Goal: Navigation & Orientation: Find specific page/section

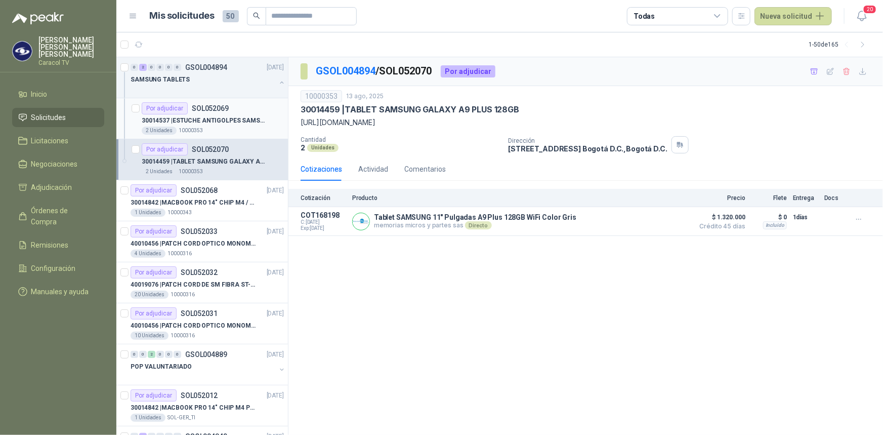
click at [220, 120] on p "30014537 | ESTUCHE ANTIGOLPES SAMSUNG GALAXY TAB A9 + [PERSON_NAME] TEMPLADO" at bounding box center [205, 121] width 126 height 10
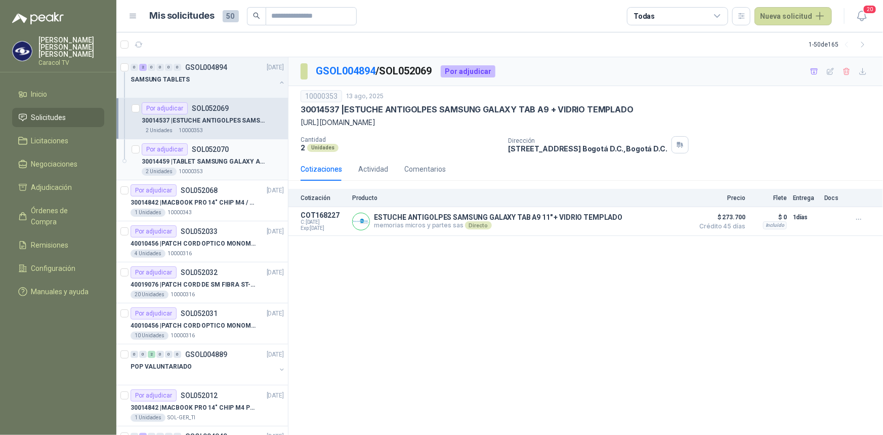
click at [222, 159] on p "30014459 | TABLET SAMSUNG GALAXY A9 PLUS 128GB" at bounding box center [205, 162] width 126 height 10
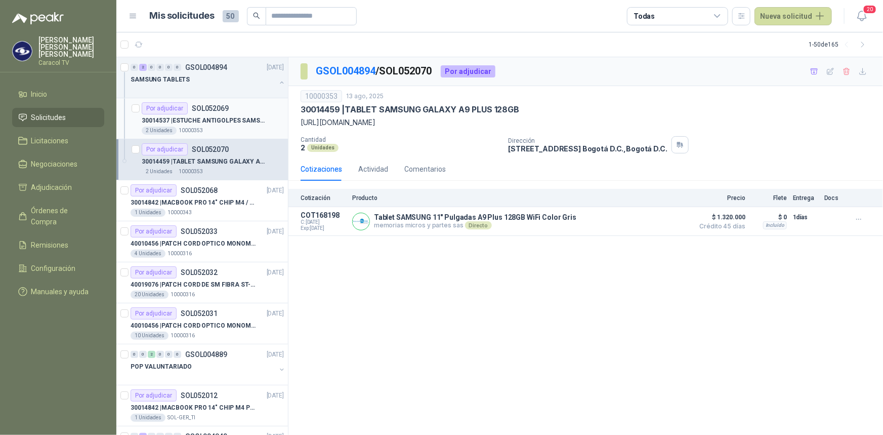
click at [220, 123] on p "30014537 | ESTUCHE ANTIGOLPES SAMSUNG GALAXY TAB A9 + [PERSON_NAME] TEMPLADO" at bounding box center [205, 121] width 126 height 10
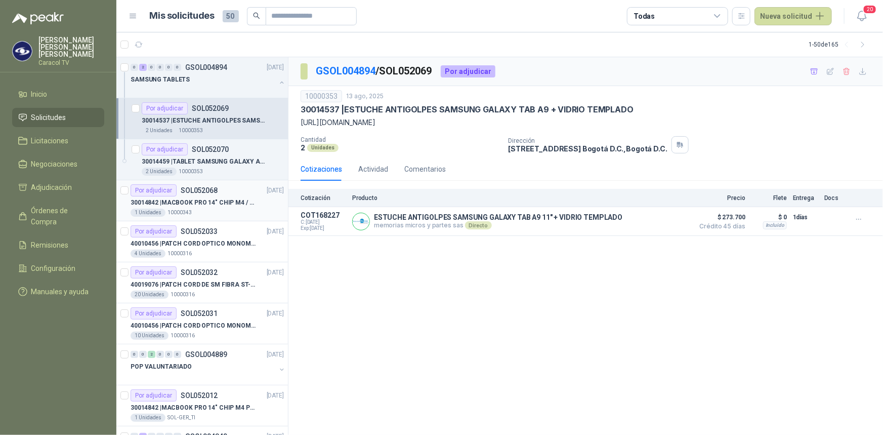
click at [198, 205] on p "30014842 | MACBOOK PRO 14" CHIP M4 / SSD 1TB - 24 GB RAM" at bounding box center [194, 203] width 126 height 10
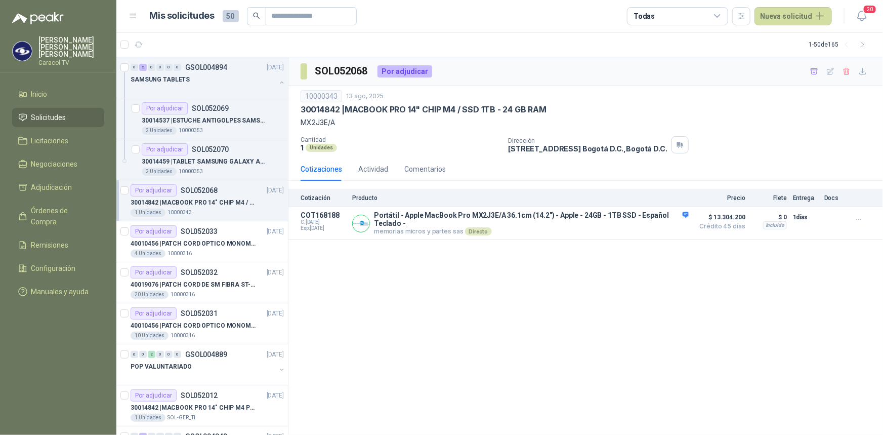
click at [48, 112] on span "Solicitudes" at bounding box center [48, 117] width 35 height 11
